Goal: Navigation & Orientation: Understand site structure

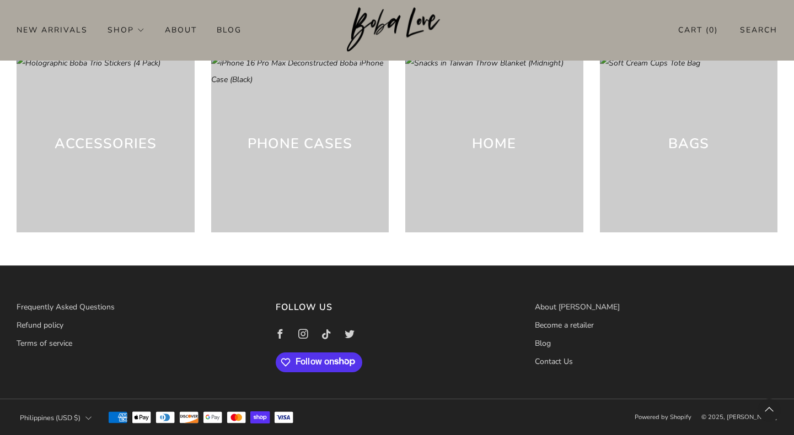
scroll to position [3049, 0]
click at [542, 347] on link "Blog" at bounding box center [543, 343] width 16 height 10
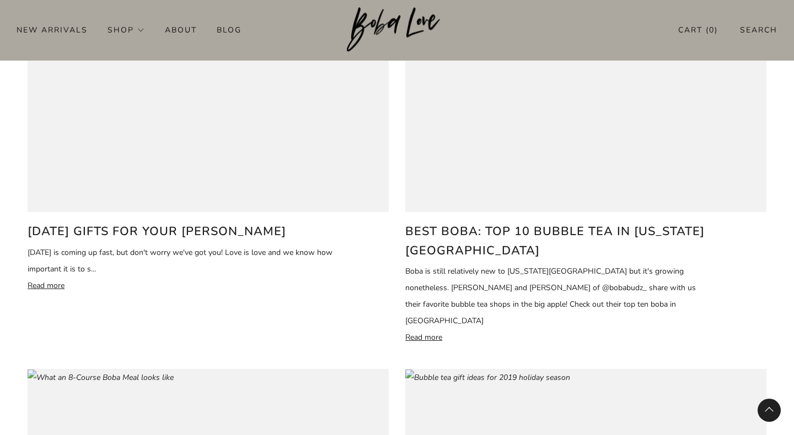
scroll to position [2354, 0]
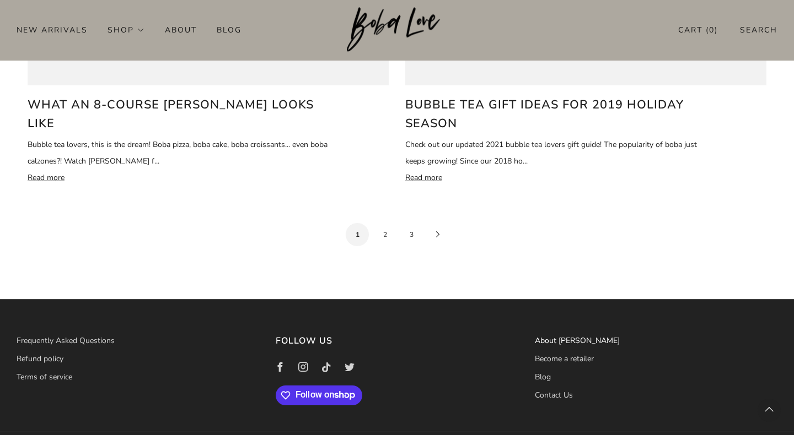
click at [570, 336] on link "About [PERSON_NAME]" at bounding box center [577, 341] width 85 height 10
